Goal: Information Seeking & Learning: Understand process/instructions

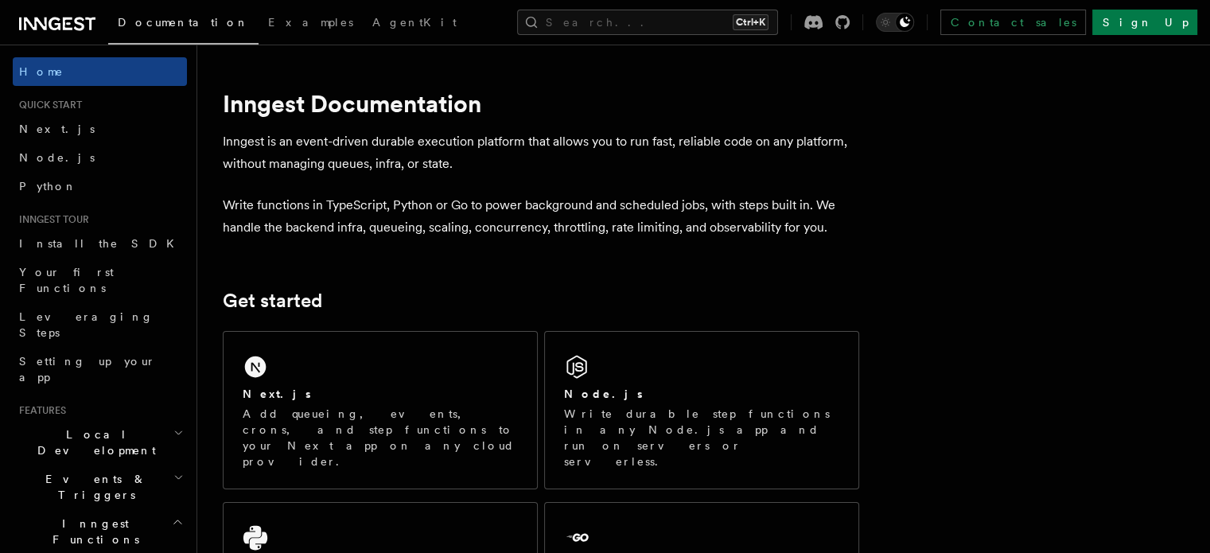
click at [410, 368] on div "Next.js Add queueing, events, crons, and step functions to your Next app on any…" at bounding box center [379, 410] width 313 height 157
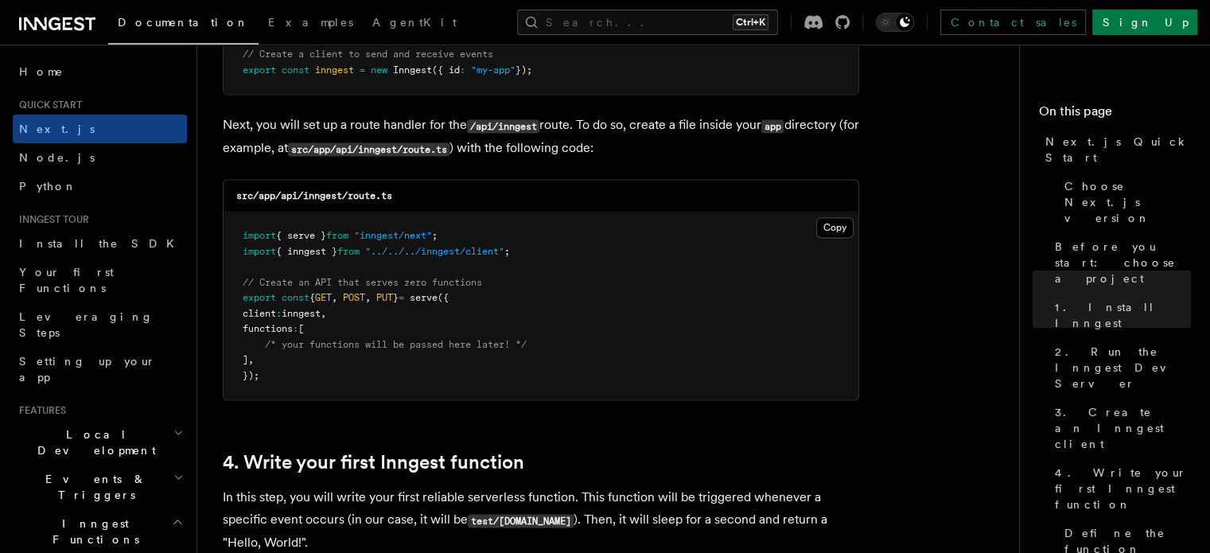
scroll to position [2182, 0]
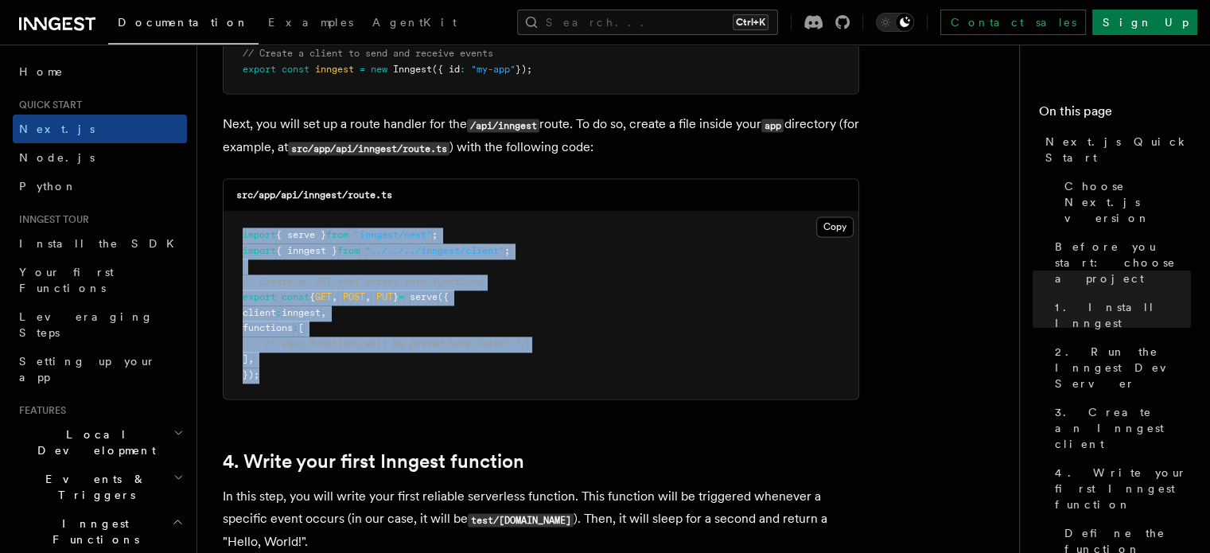
drag, startPoint x: 243, startPoint y: 232, endPoint x: 289, endPoint y: 380, distance: 154.9
click at [289, 380] on pre "import { serve } from "inngest/next" ; import { inngest } from "../../../innges…" at bounding box center [540, 305] width 635 height 187
copy code "import { serve } from "inngest/next" ; import { inngest } from "../../../innges…"
click at [626, 343] on pre "import { serve } from "inngest/next" ; import { inngest } from "../../../innges…" at bounding box center [540, 305] width 635 height 187
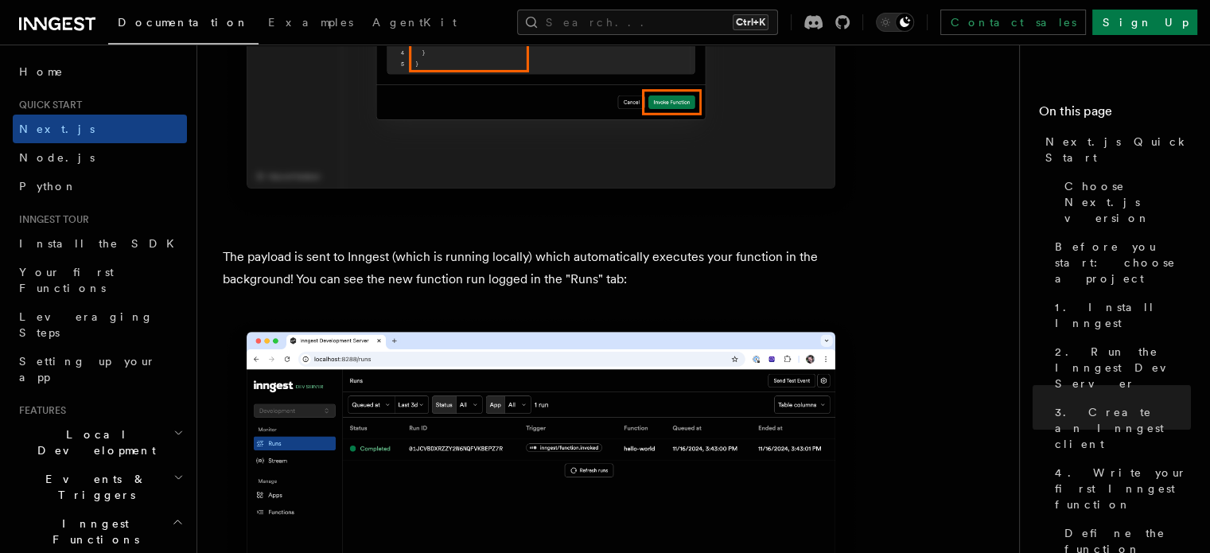
scroll to position [5249, 0]
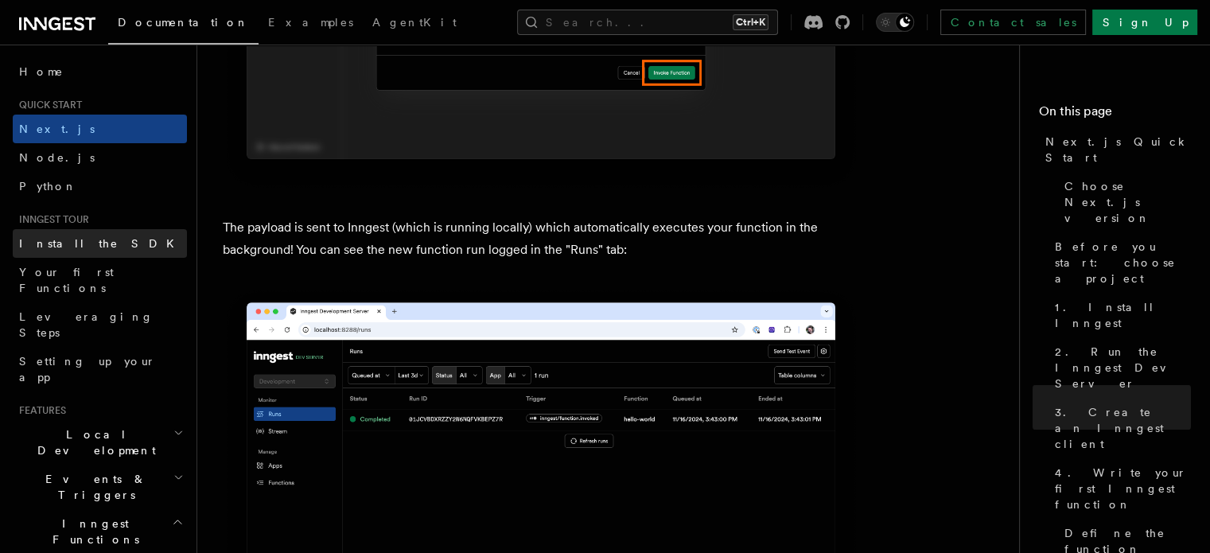
click at [136, 248] on link "Install the SDK" at bounding box center [100, 243] width 174 height 29
